Goal: Transaction & Acquisition: Obtain resource

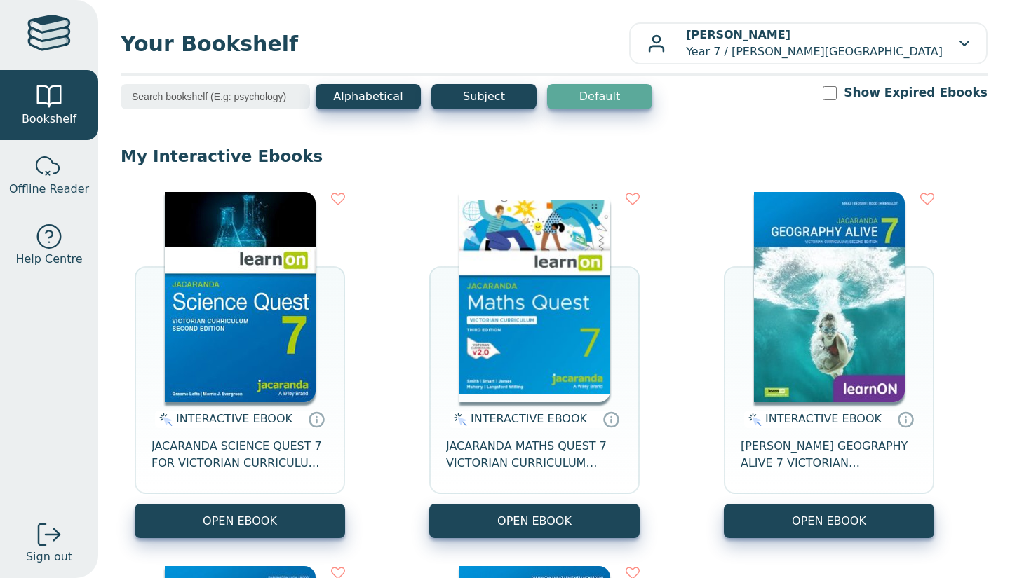
click at [275, 519] on button "OPEN EBOOK" at bounding box center [240, 521] width 210 height 34
click at [473, 510] on button "OPEN EBOOK" at bounding box center [534, 521] width 210 height 34
